Goal: Task Accomplishment & Management: Use online tool/utility

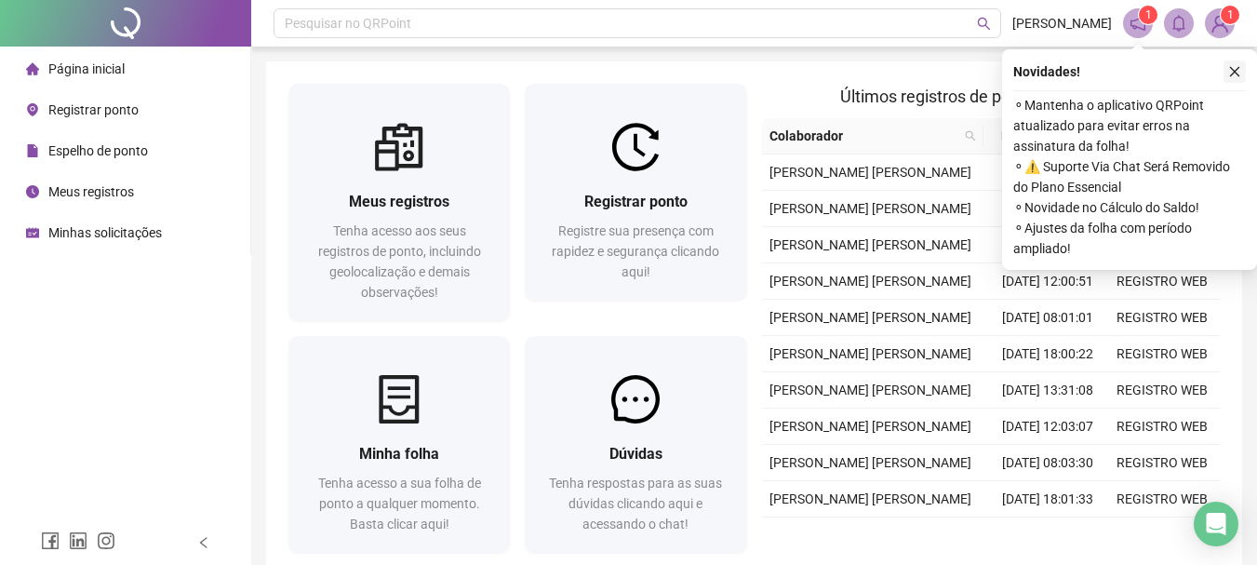
click at [1231, 74] on icon "close" at bounding box center [1234, 71] width 13 height 13
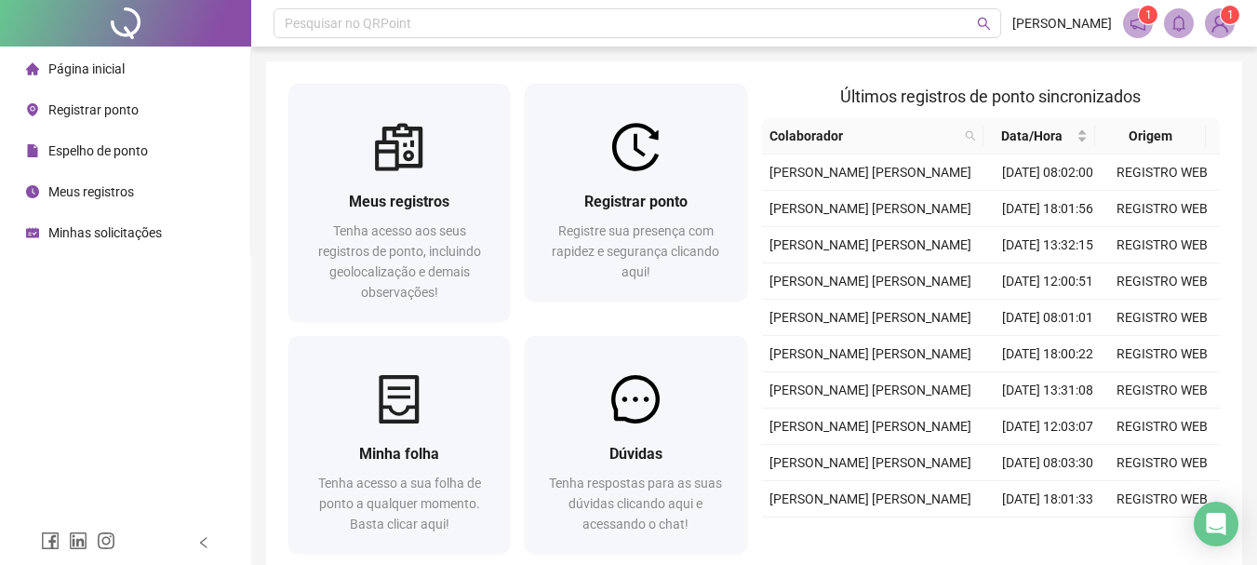
click at [60, 107] on span "Registrar ponto" at bounding box center [93, 109] width 90 height 15
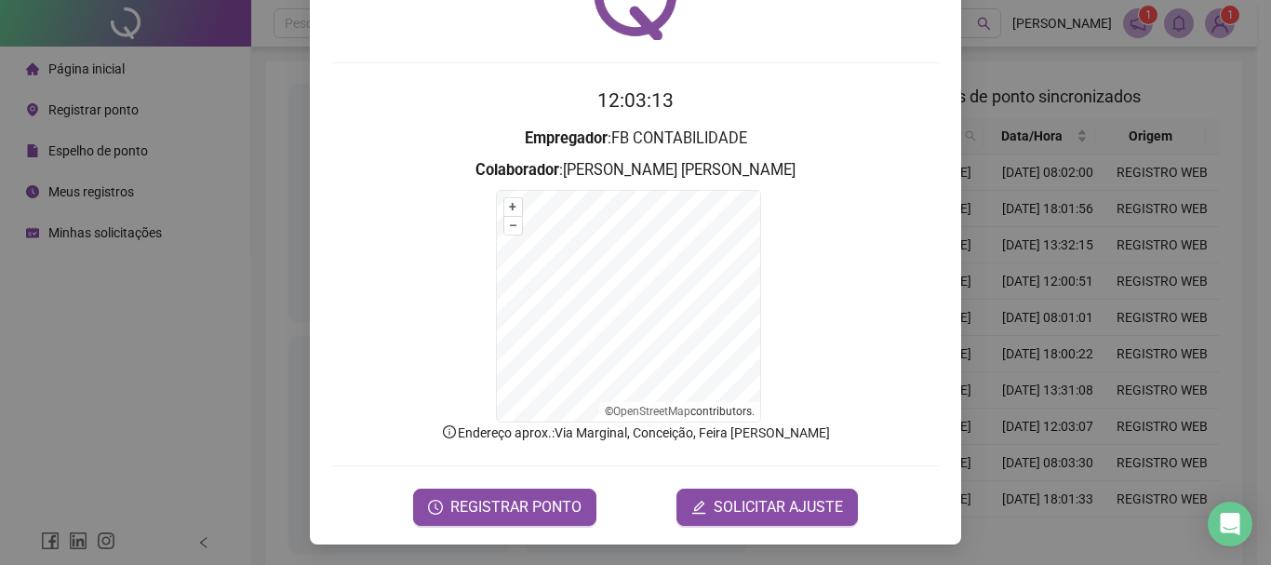
scroll to position [115, 0]
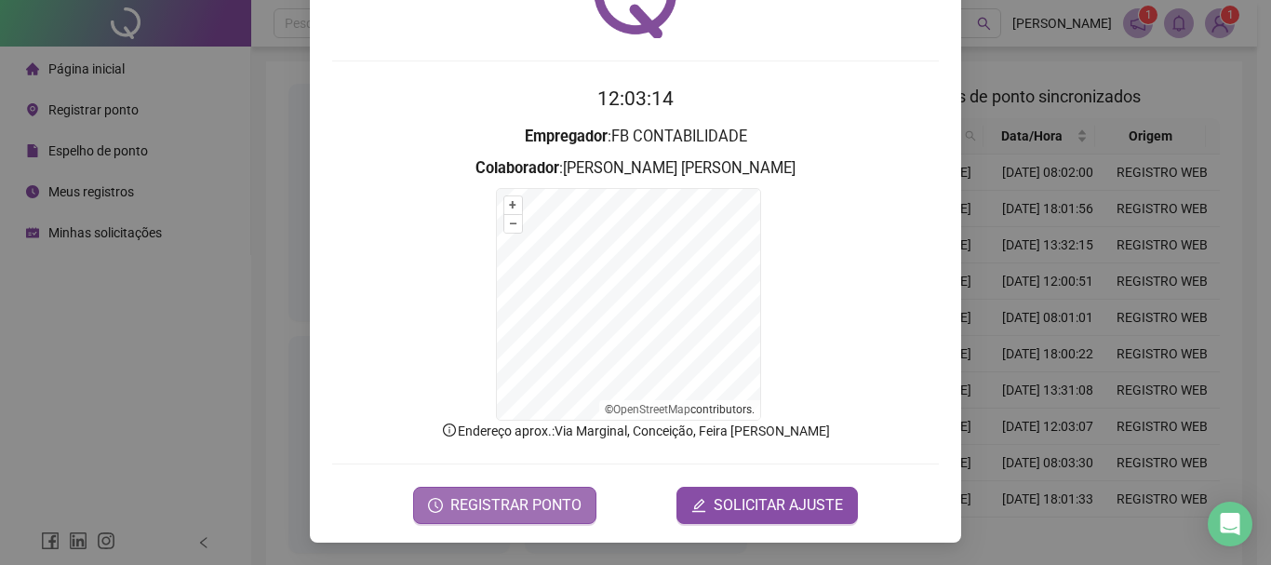
click at [549, 495] on span "REGISTRAR PONTO" at bounding box center [515, 505] width 131 height 22
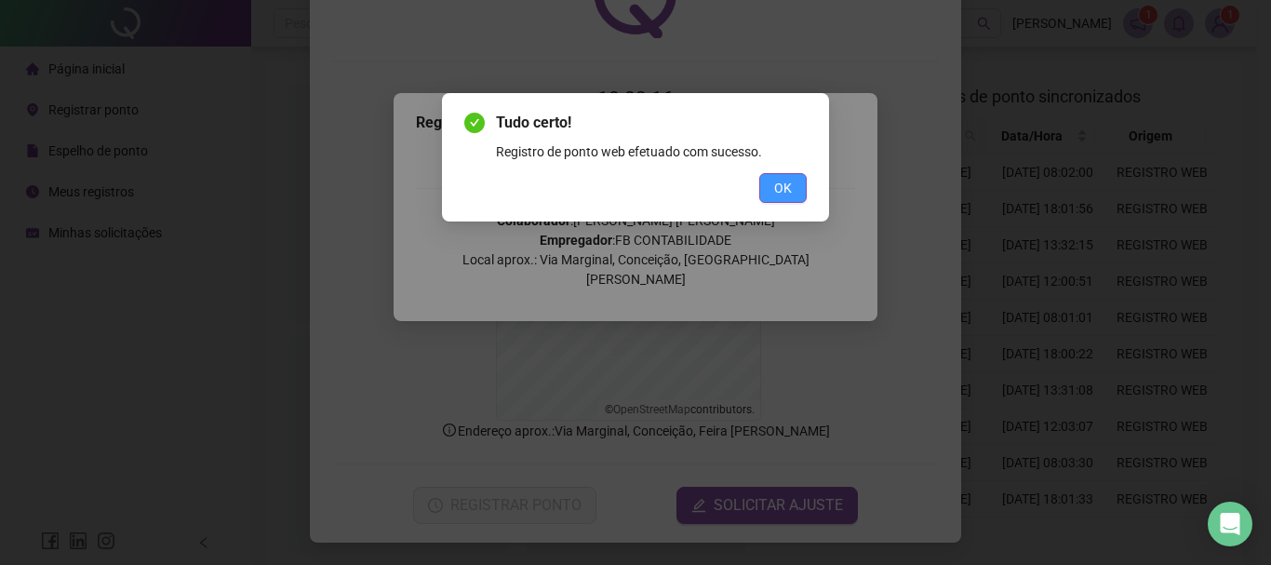
click at [783, 185] on span "OK" at bounding box center [783, 188] width 18 height 20
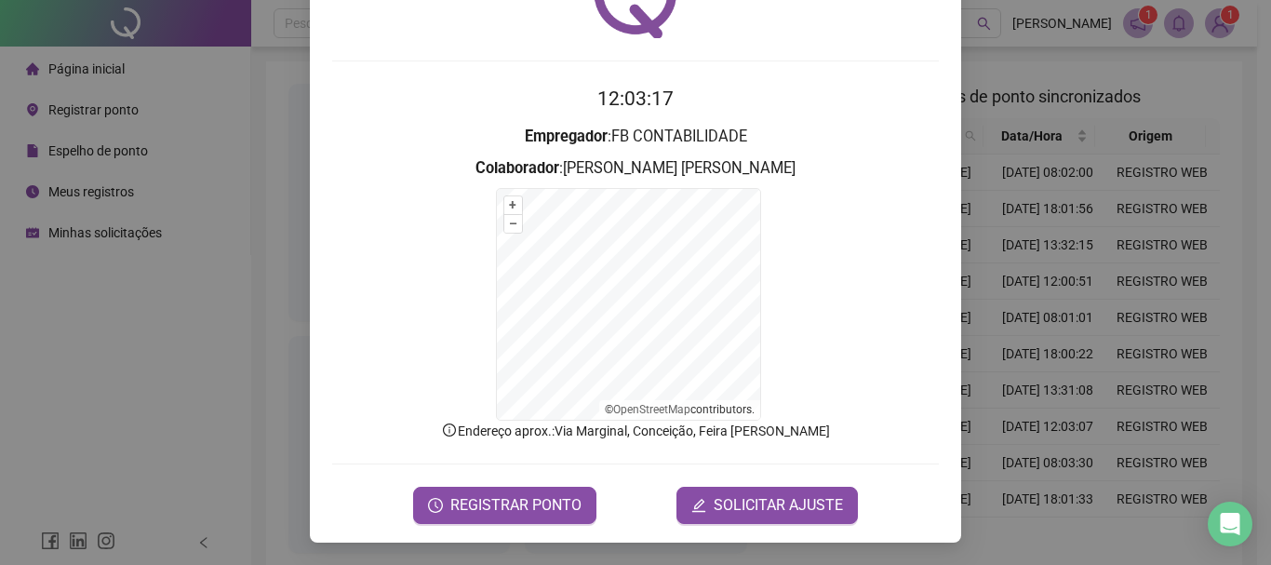
scroll to position [0, 0]
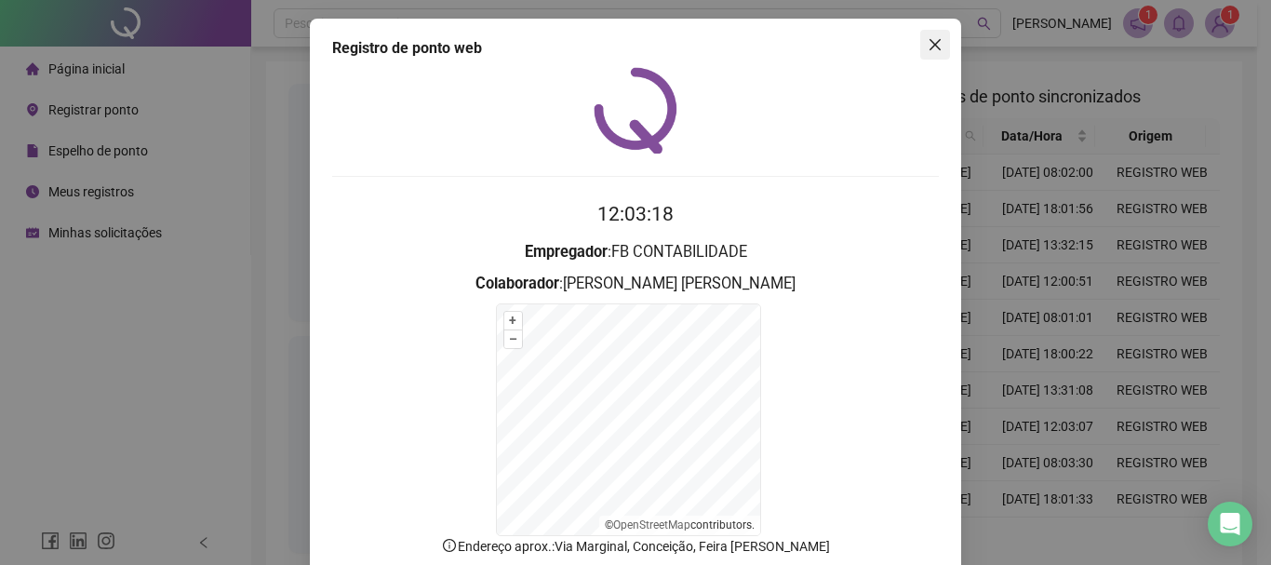
click at [930, 47] on icon "close" at bounding box center [935, 44] width 15 height 15
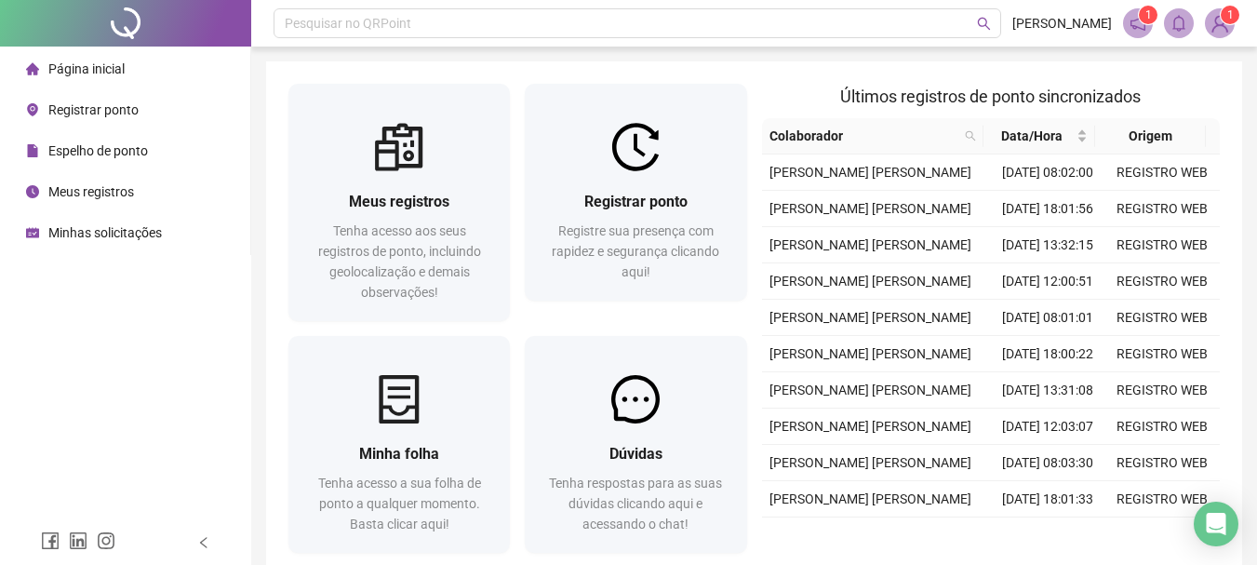
click at [111, 200] on div "Meus registros" at bounding box center [80, 191] width 108 height 37
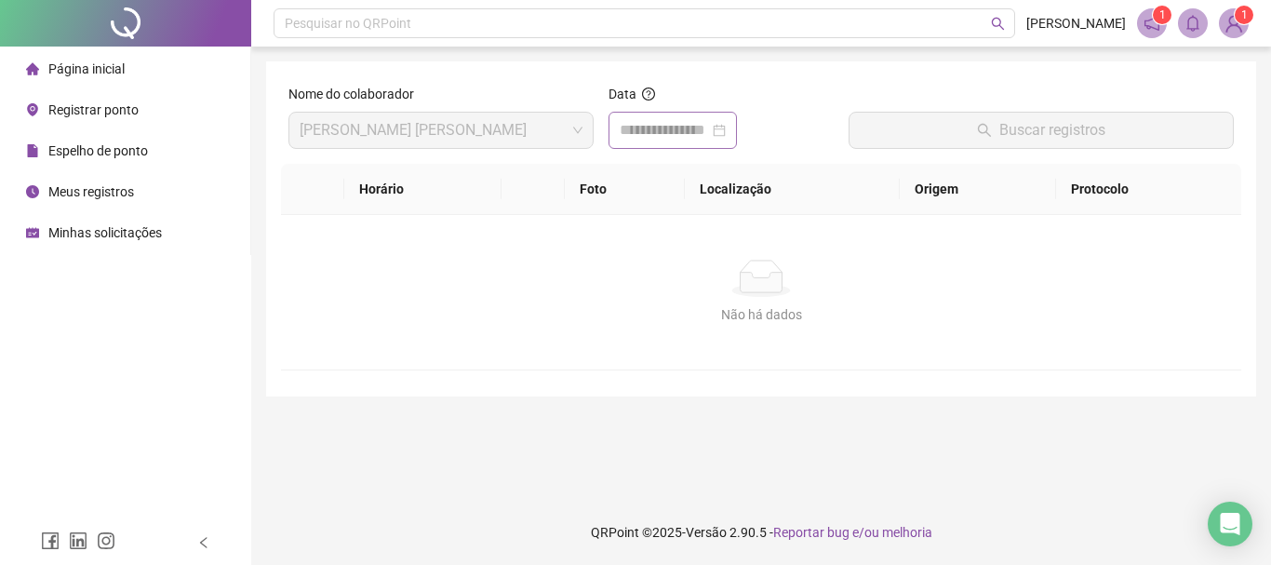
click at [726, 138] on div at bounding box center [673, 130] width 106 height 22
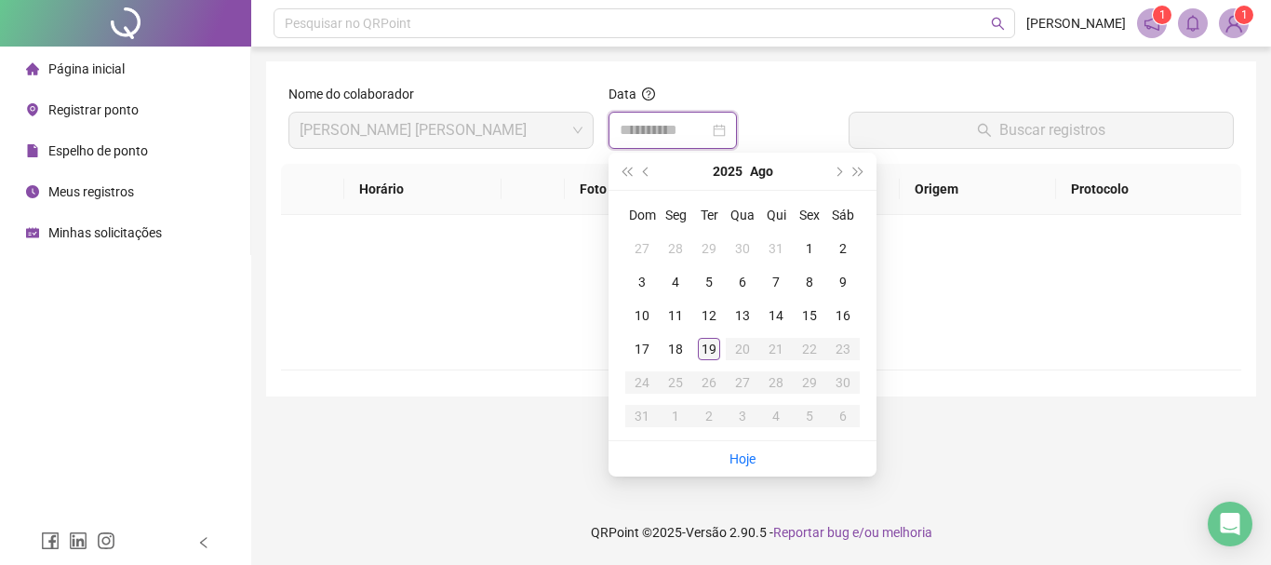
type input "**********"
click at [704, 345] on div "19" at bounding box center [709, 349] width 22 height 22
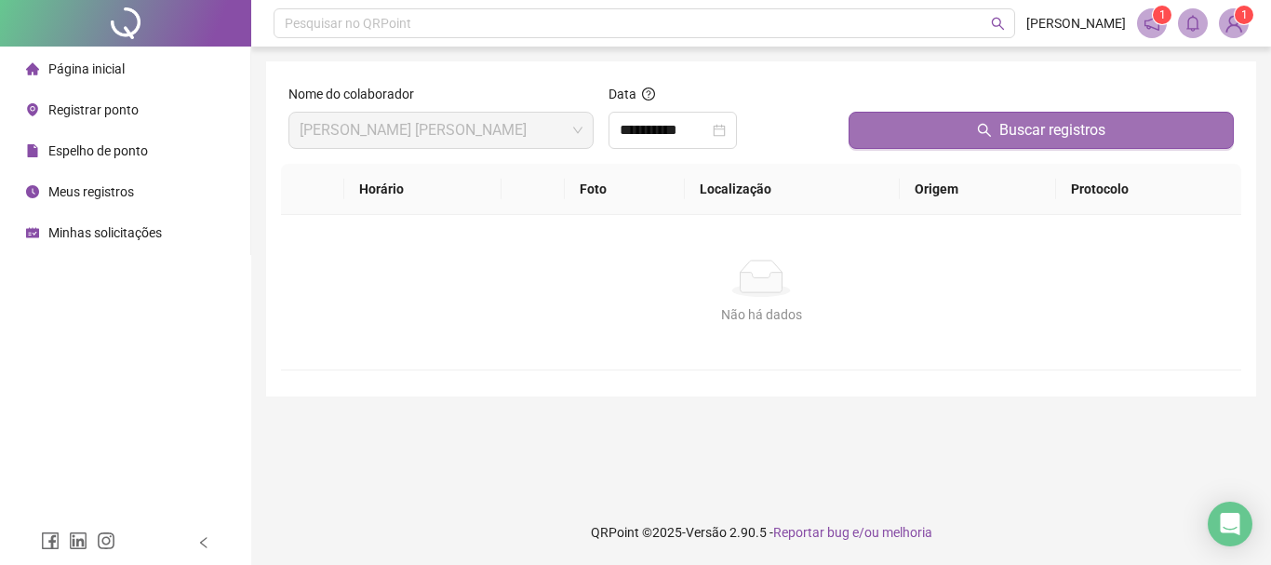
click at [1027, 134] on span "Buscar registros" at bounding box center [1052, 130] width 106 height 22
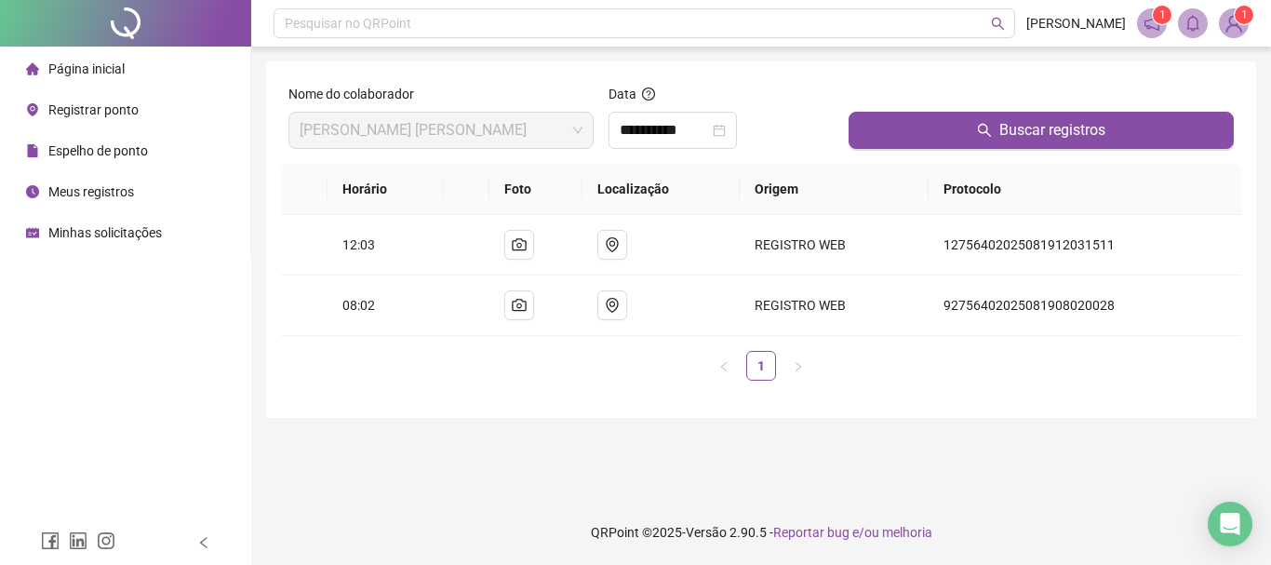
click at [1235, 31] on img at bounding box center [1234, 23] width 28 height 28
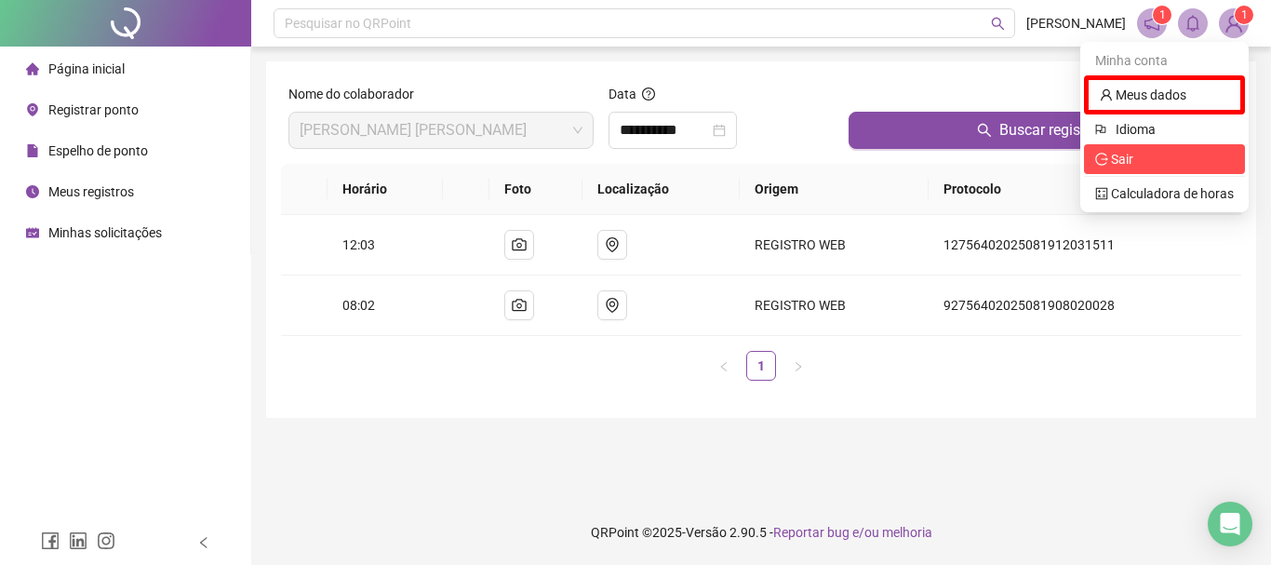
click at [1152, 165] on span "Sair" at bounding box center [1164, 159] width 139 height 20
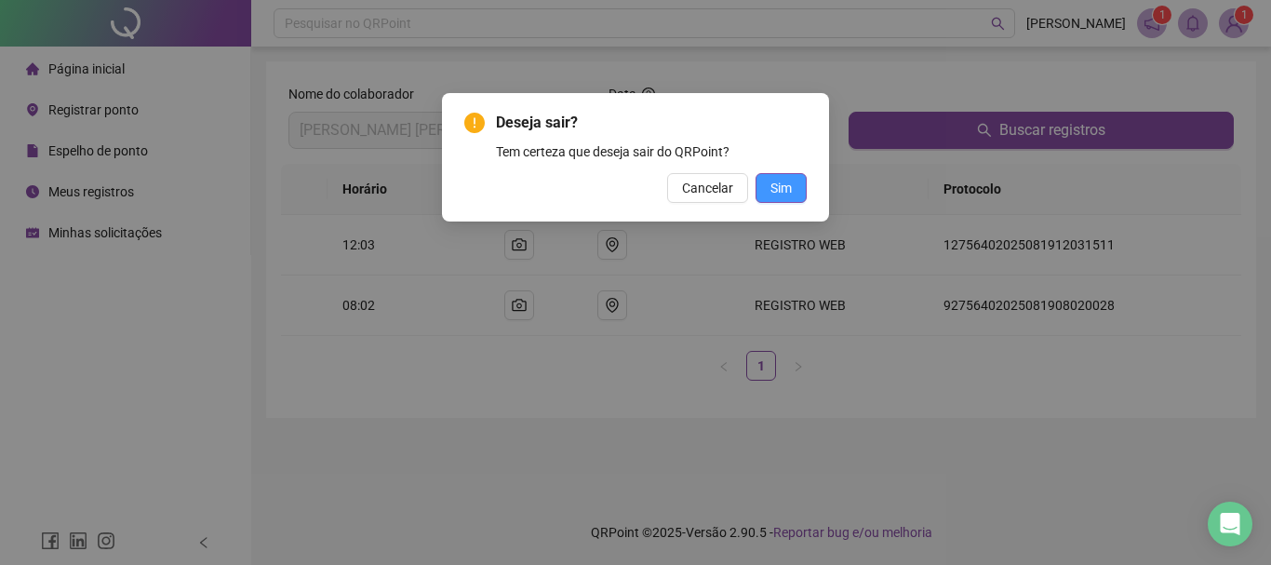
click at [806, 194] on button "Sim" at bounding box center [781, 188] width 51 height 30
